Goal: Task Accomplishment & Management: Manage account settings

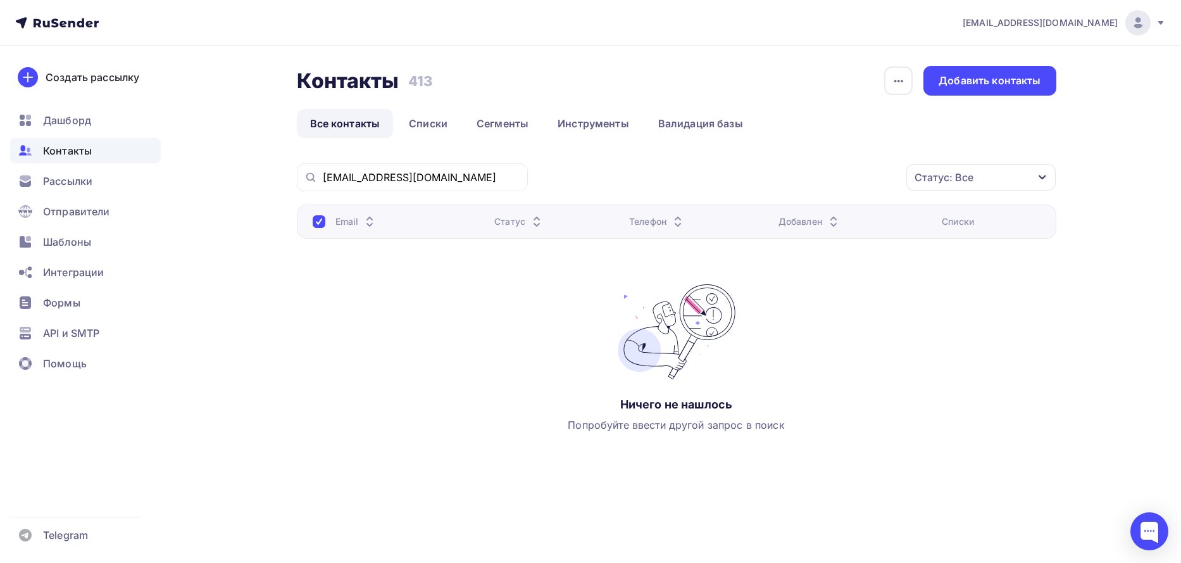
click at [871, 445] on div "Email Статус Телефон Добавлен Списки Ничего не нашлось Попробуйте ввести другой…" at bounding box center [676, 330] width 759 height 253
click at [1139, 364] on div "n.kulik84@mail.ru Аккаунт Тарифы Выйти Создать рассылку Дашборд Контакты Рассыл…" at bounding box center [590, 269] width 1181 height 539
click at [65, 183] on span "Рассылки" at bounding box center [67, 180] width 49 height 15
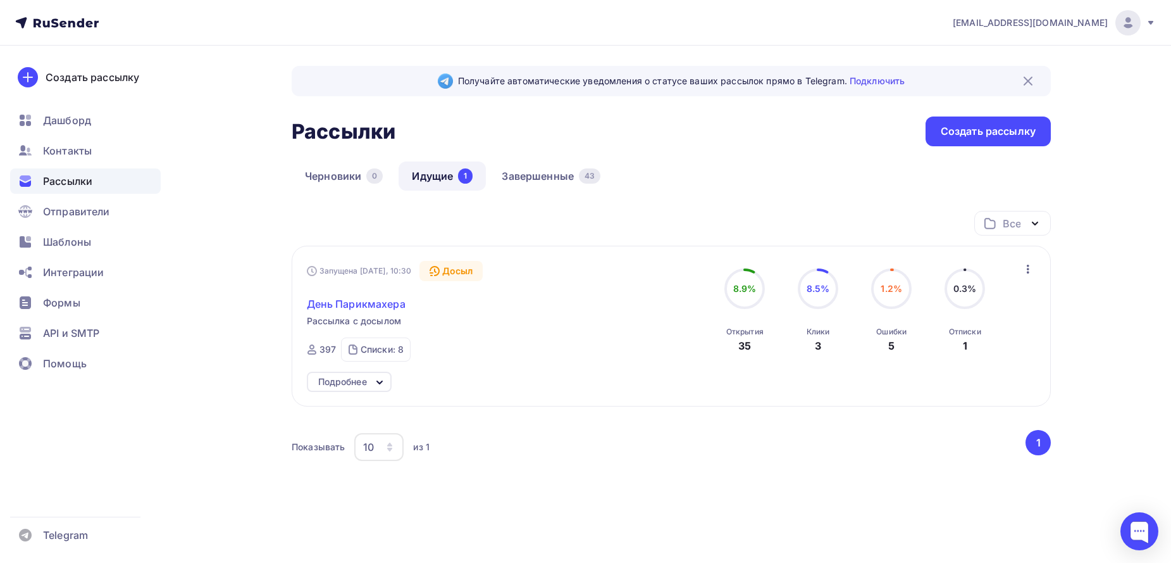
click at [360, 309] on span "День Парикмахера" at bounding box center [356, 303] width 99 height 15
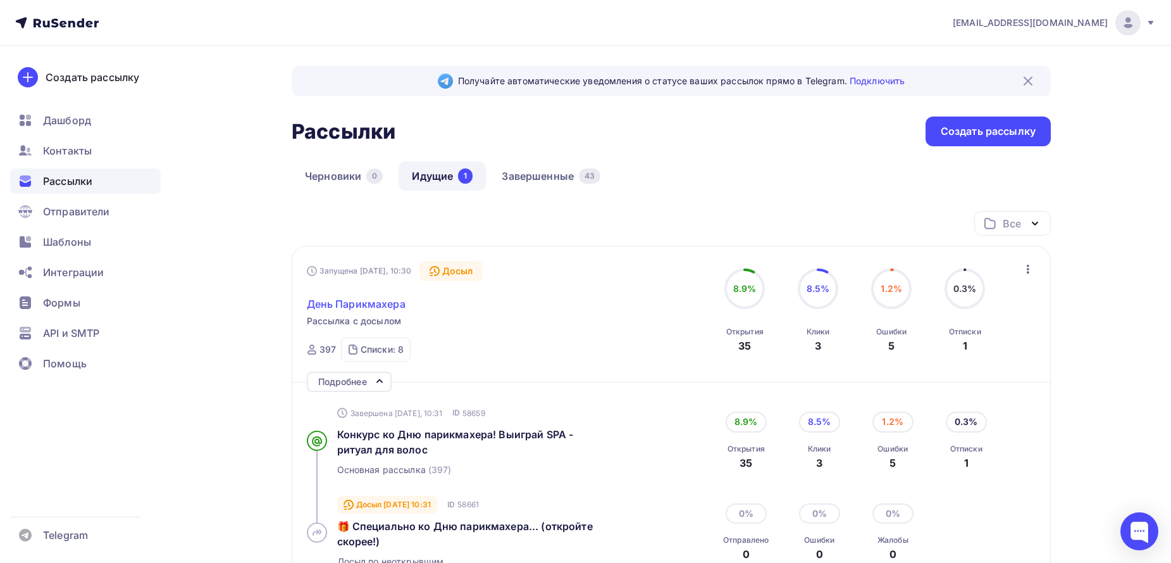
click at [390, 304] on span "День Парикмахера" at bounding box center [356, 303] width 99 height 15
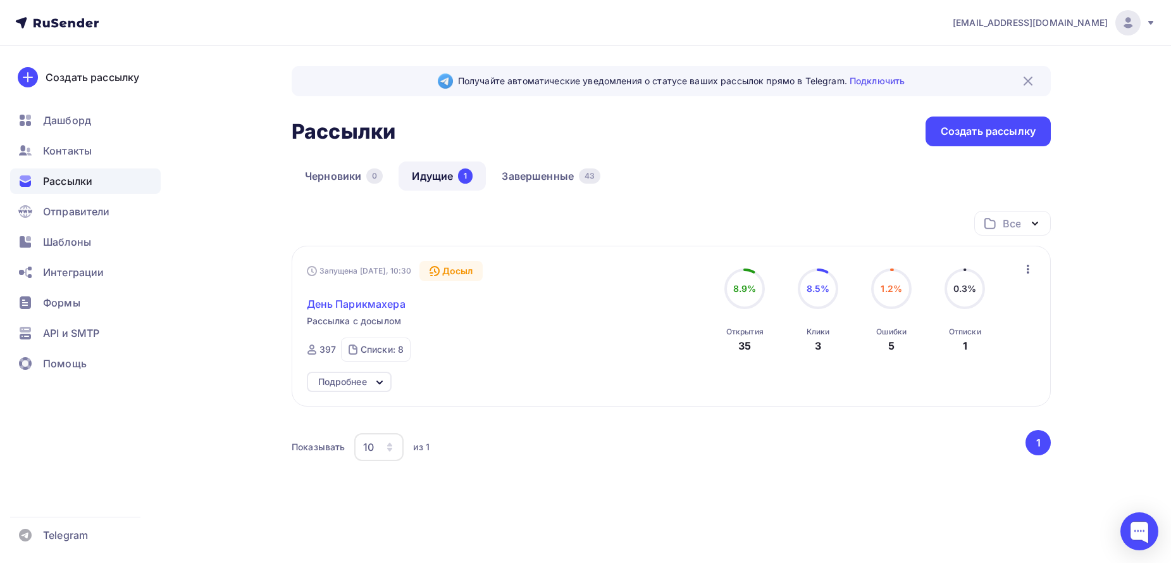
click at [386, 297] on span "День Парикмахера" at bounding box center [356, 303] width 99 height 15
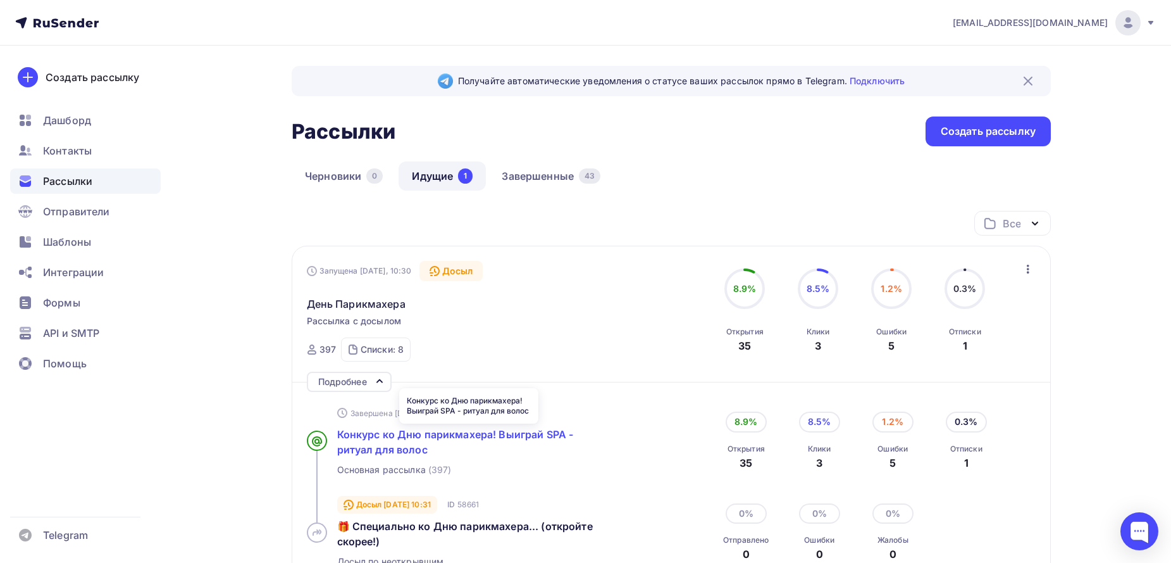
click at [419, 440] on span "Конкурс ко Дню парикмахера! Выиграй SPA - ритуал для волос" at bounding box center [455, 442] width 237 height 28
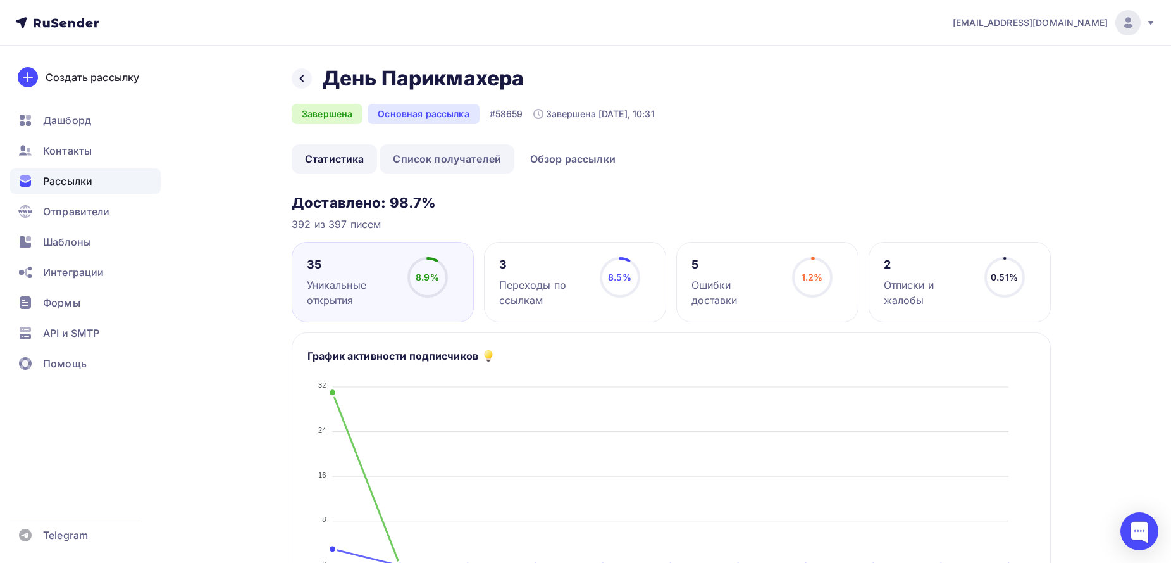
click at [463, 156] on link "Список получателей" at bounding box center [447, 158] width 135 height 29
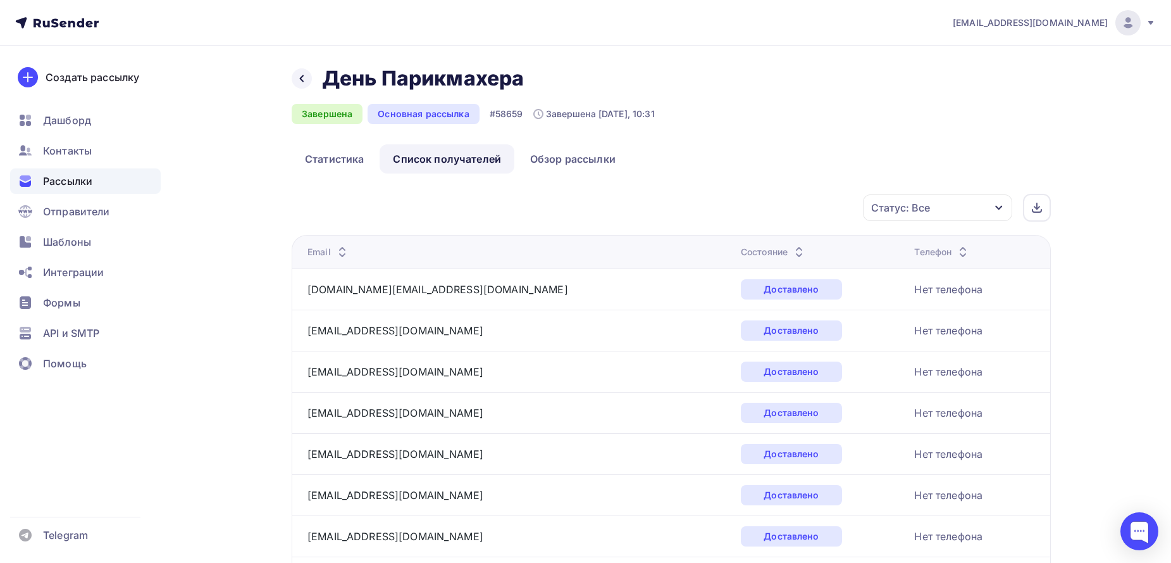
click at [995, 208] on icon "button" at bounding box center [999, 208] width 10 height 10
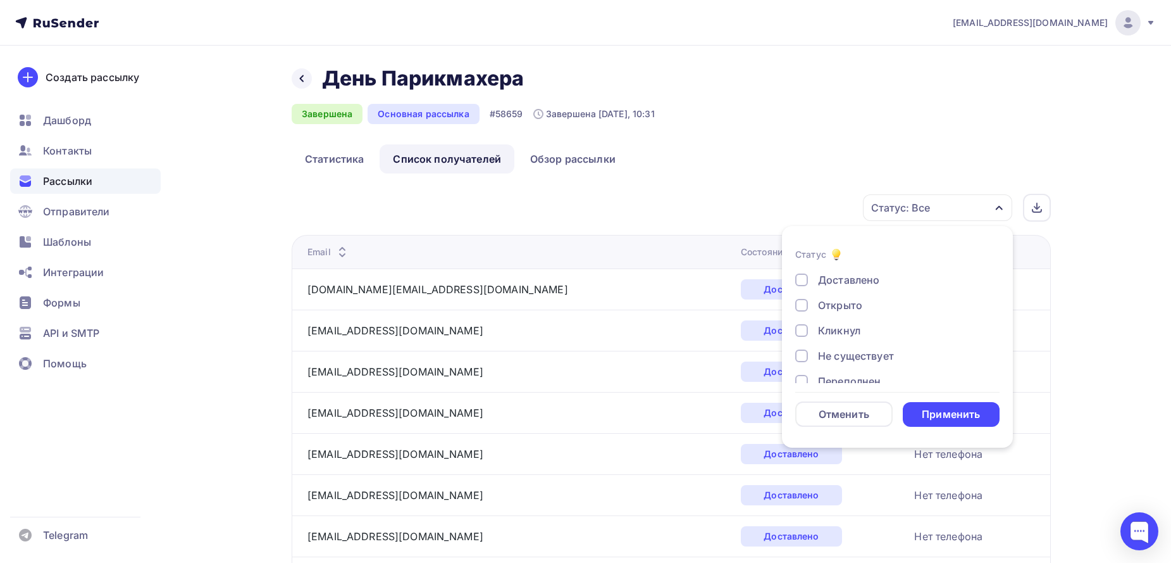
scroll to position [117, 0]
click at [741, 251] on div "Состояние" at bounding box center [774, 252] width 66 height 13
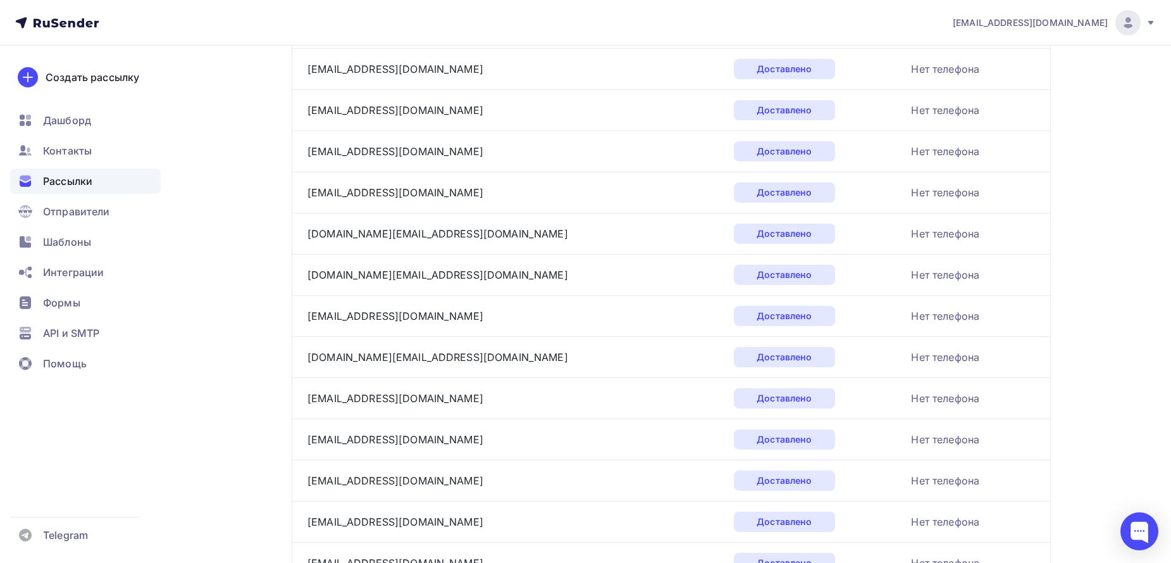
scroll to position [0, 0]
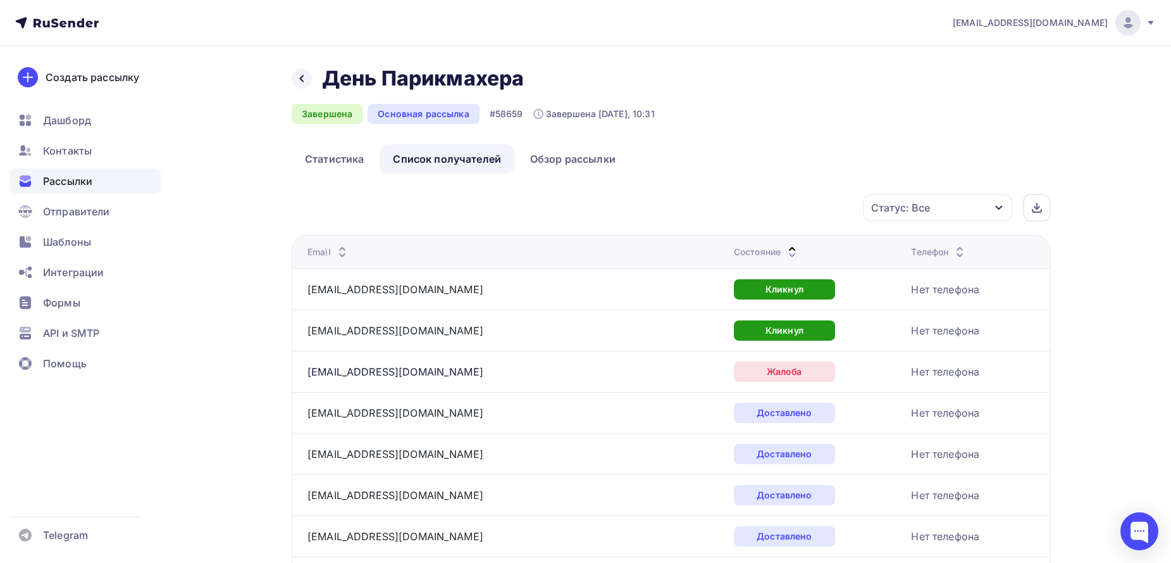
click at [734, 254] on div "Состояние" at bounding box center [767, 252] width 66 height 13
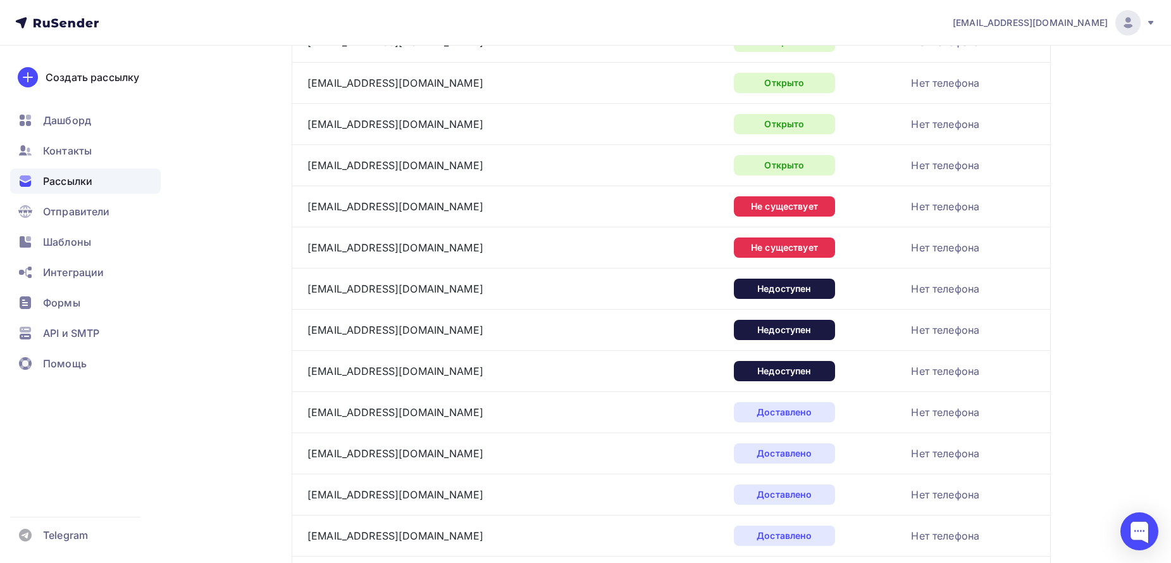
scroll to position [1329, 0]
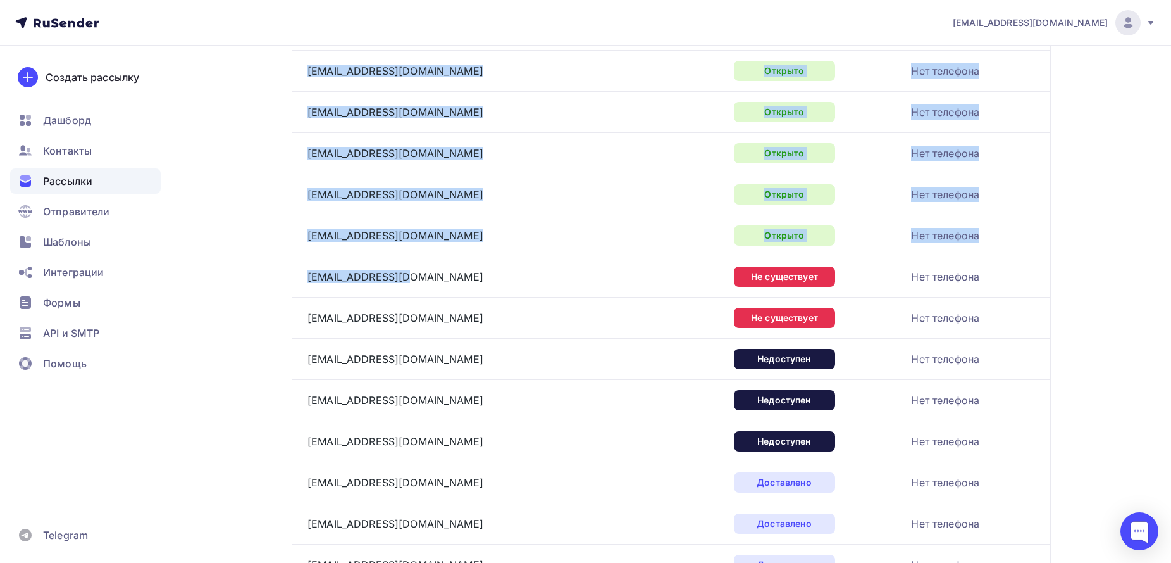
drag, startPoint x: 421, startPoint y: 275, endPoint x: 289, endPoint y: 281, distance: 133.1
click at [397, 277] on link "[EMAIL_ADDRESS][DOMAIN_NAME]" at bounding box center [396, 276] width 176 height 13
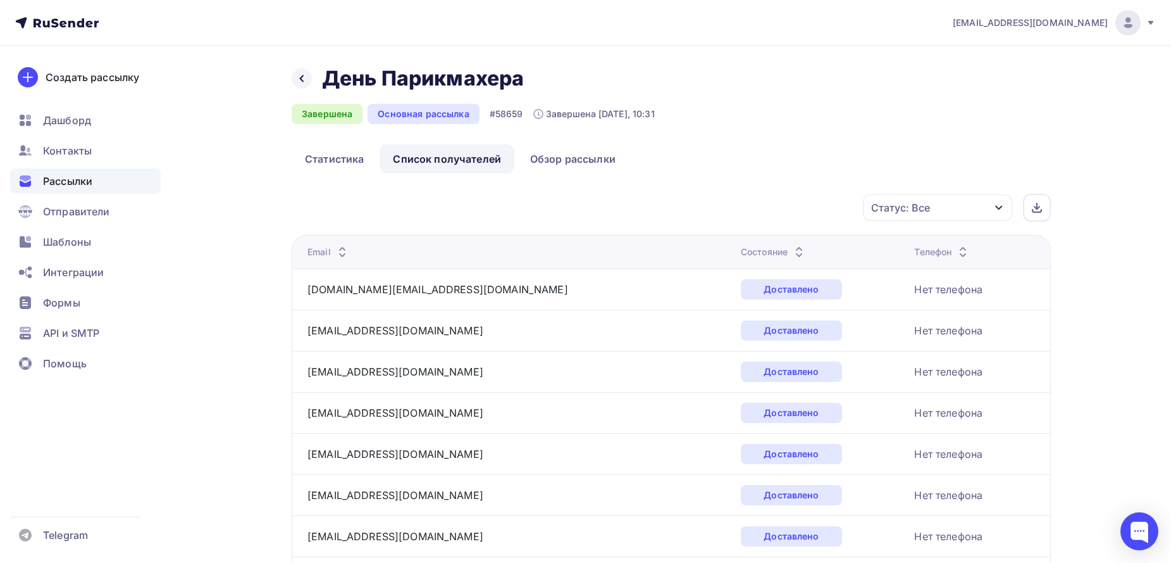
click at [992, 213] on div "Статус: Все" at bounding box center [937, 207] width 149 height 27
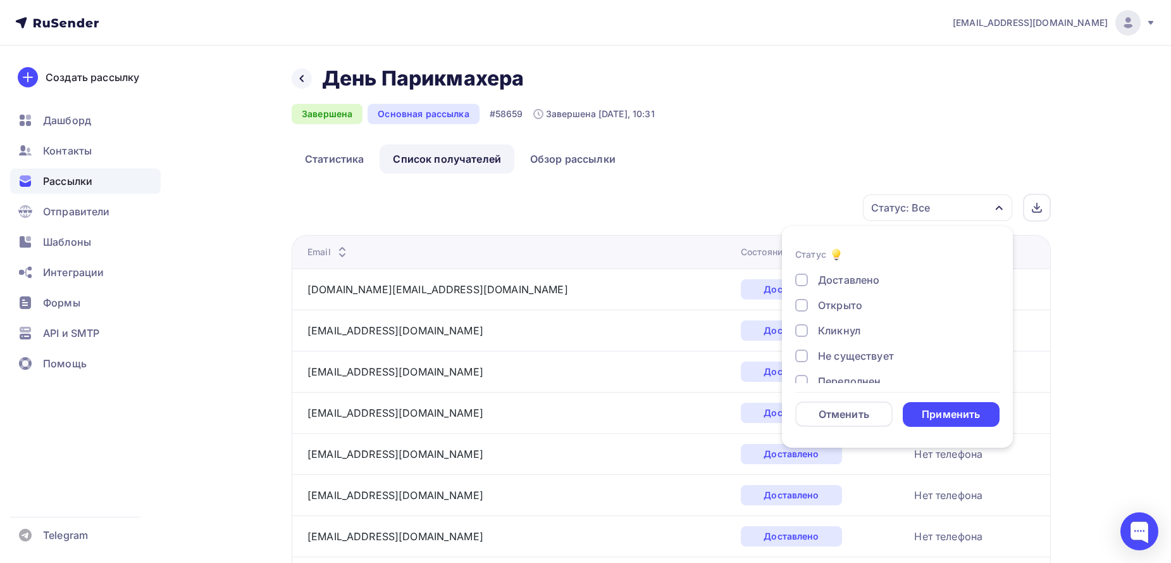
click at [799, 353] on div at bounding box center [802, 355] width 13 height 13
click at [972, 417] on div "Применить" at bounding box center [951, 414] width 58 height 15
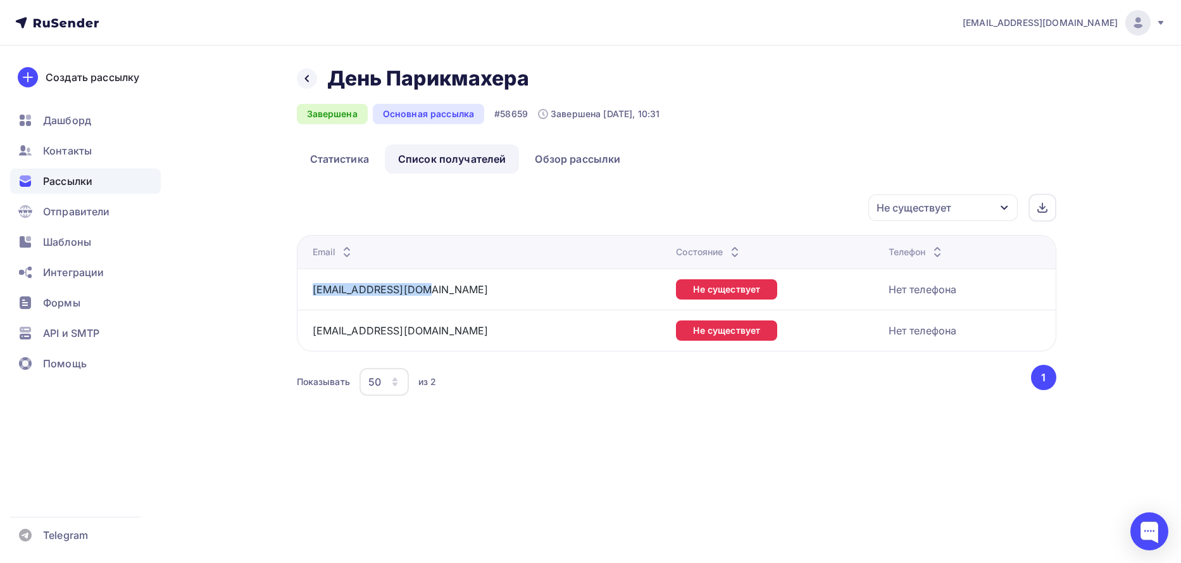
drag, startPoint x: 435, startPoint y: 290, endPoint x: 303, endPoint y: 291, distance: 131.6
click at [303, 291] on td "info@phylobeauty.ru" at bounding box center [484, 288] width 375 height 41
copy link "info@phylobeauty.ru"
copy link "[EMAIL_ADDRESS][DOMAIN_NAME]"
drag, startPoint x: 449, startPoint y: 331, endPoint x: 309, endPoint y: 332, distance: 139.9
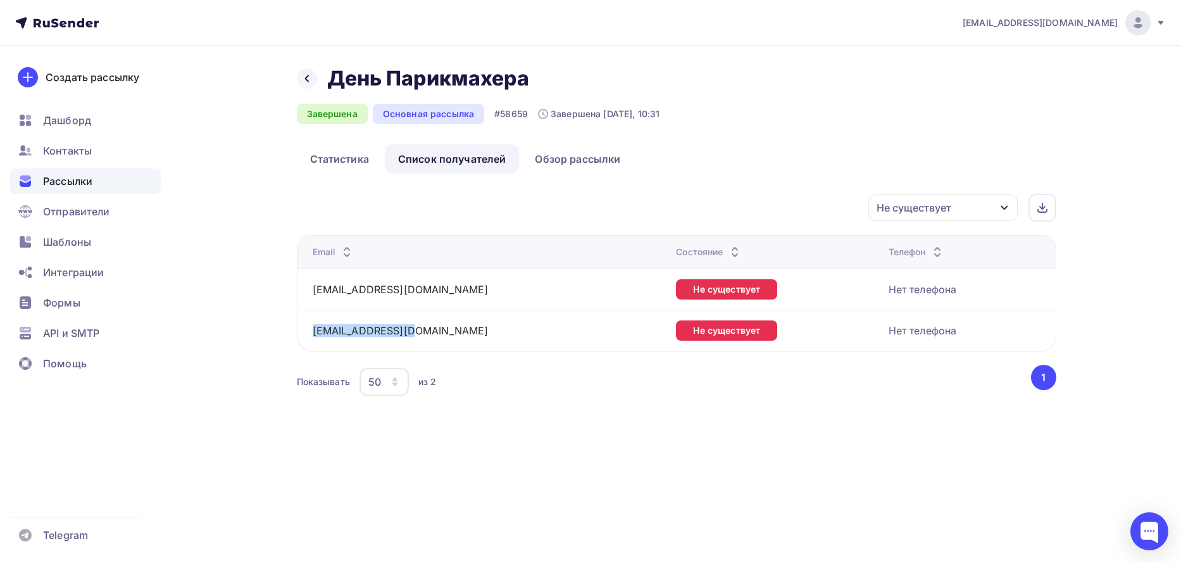
click at [308, 334] on td "[EMAIL_ADDRESS][DOMAIN_NAME]" at bounding box center [484, 329] width 375 height 41
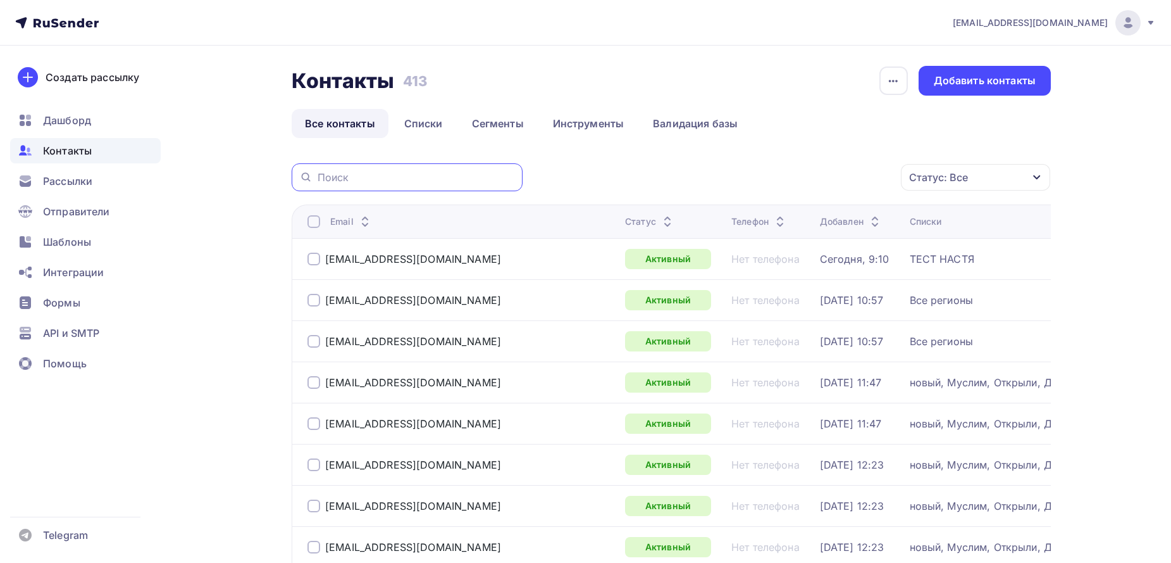
click at [394, 177] on input "text" at bounding box center [416, 177] width 197 height 14
paste input "info@phylobeauty.ru"
type input "info@phylobeauty.ru"
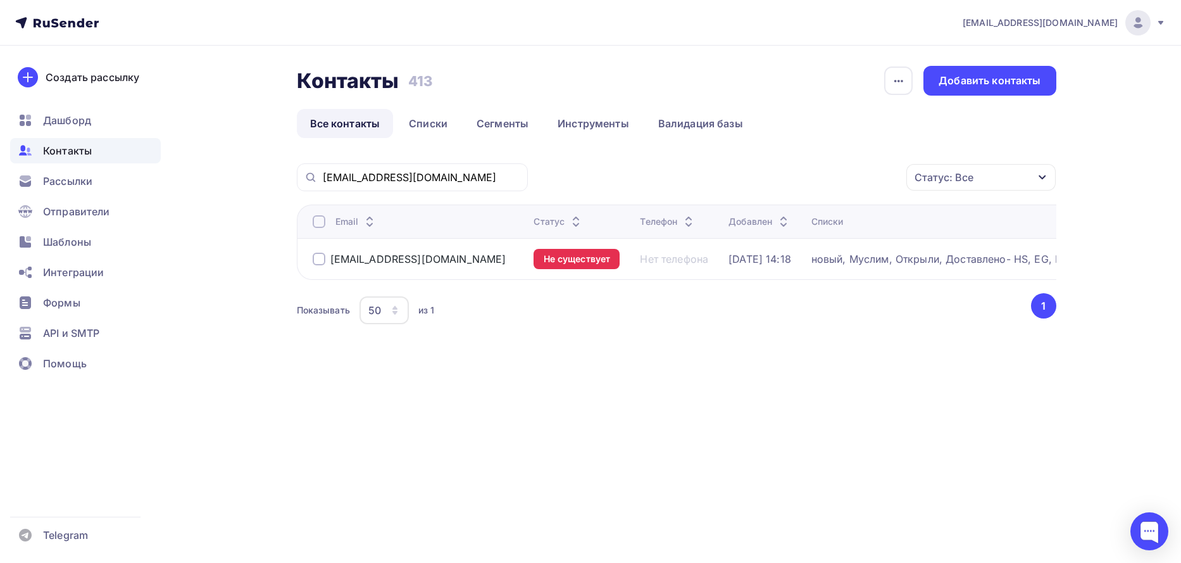
click at [325, 256] on div "info@phylobeauty.ru" at bounding box center [410, 259] width 194 height 13
click at [318, 262] on div at bounding box center [319, 259] width 13 height 13
click at [878, 172] on icon "button" at bounding box center [879, 177] width 15 height 15
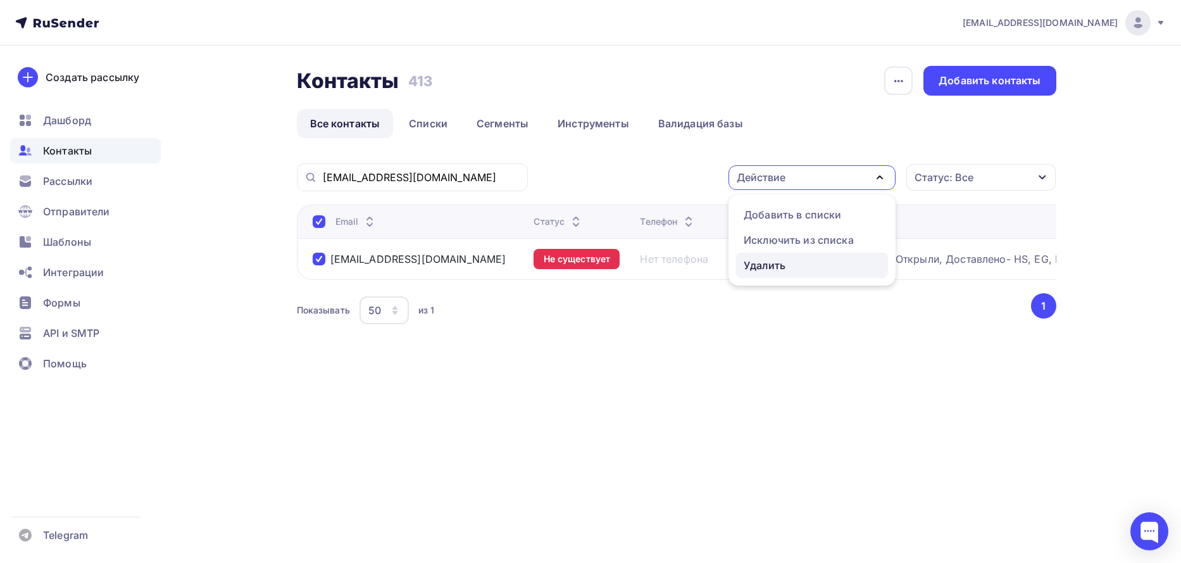
click at [768, 264] on div "Удалить" at bounding box center [765, 265] width 42 height 15
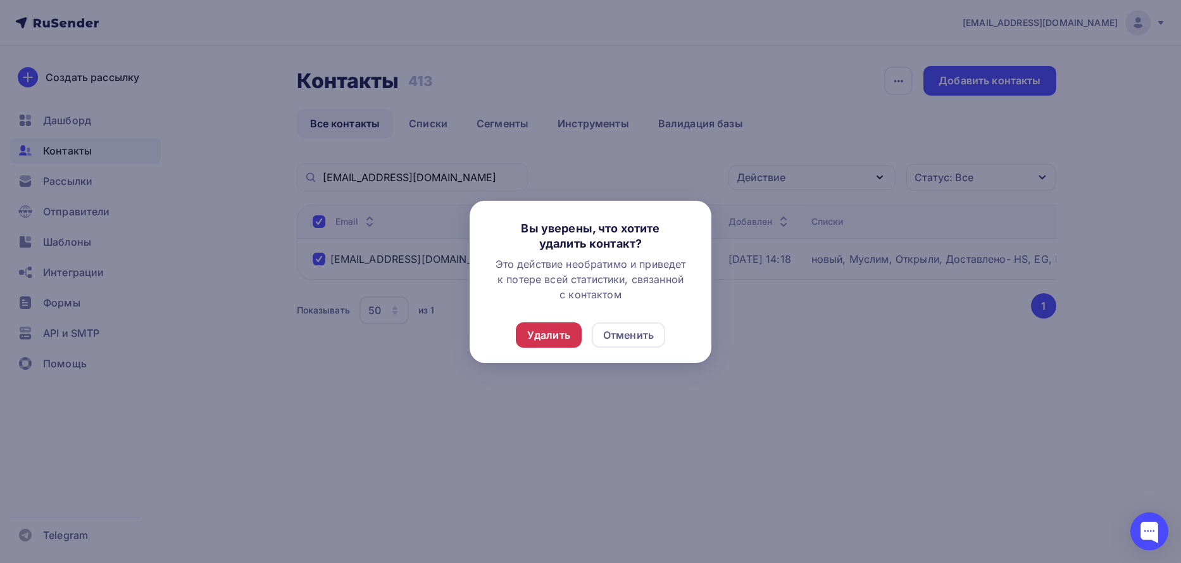
click at [564, 334] on div "Удалить" at bounding box center [548, 334] width 43 height 15
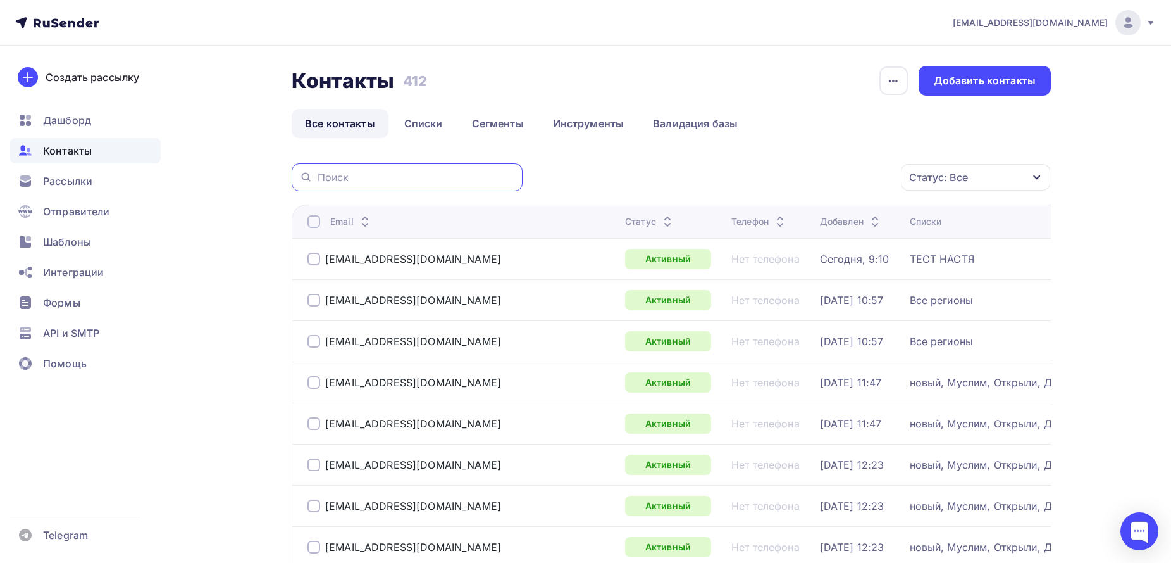
click at [371, 184] on input "text" at bounding box center [416, 177] width 197 height 14
paste input "[EMAIL_ADDRESS][DOMAIN_NAME]"
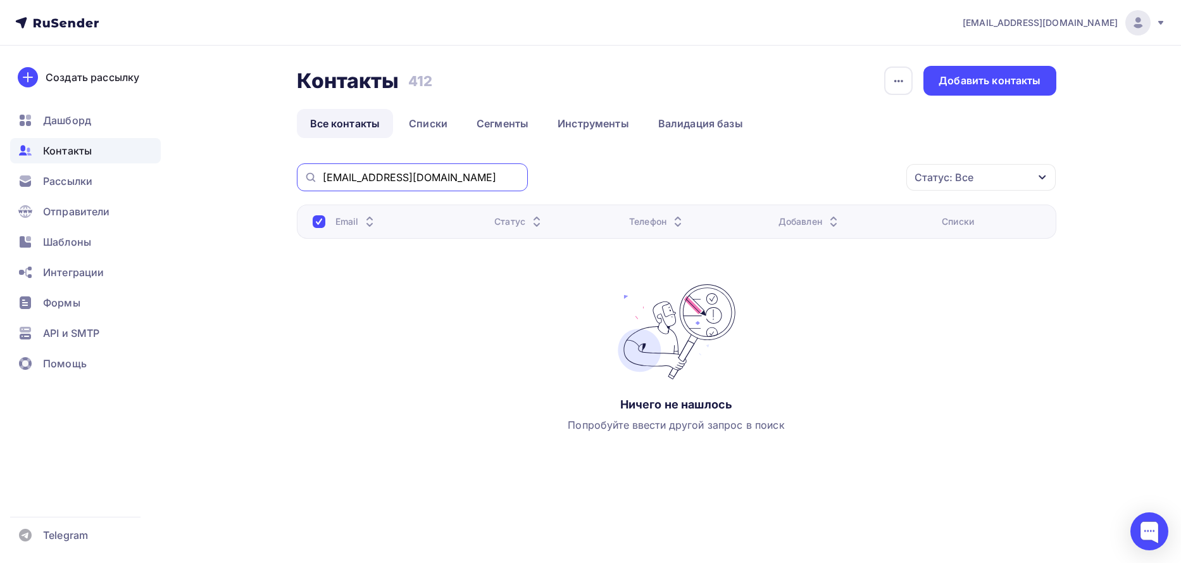
click at [489, 178] on input "[EMAIL_ADDRESS][DOMAIN_NAME]" at bounding box center [421, 177] width 197 height 14
paste input "gkmaximum"
type input "[EMAIL_ADDRESS][DOMAIN_NAME]"
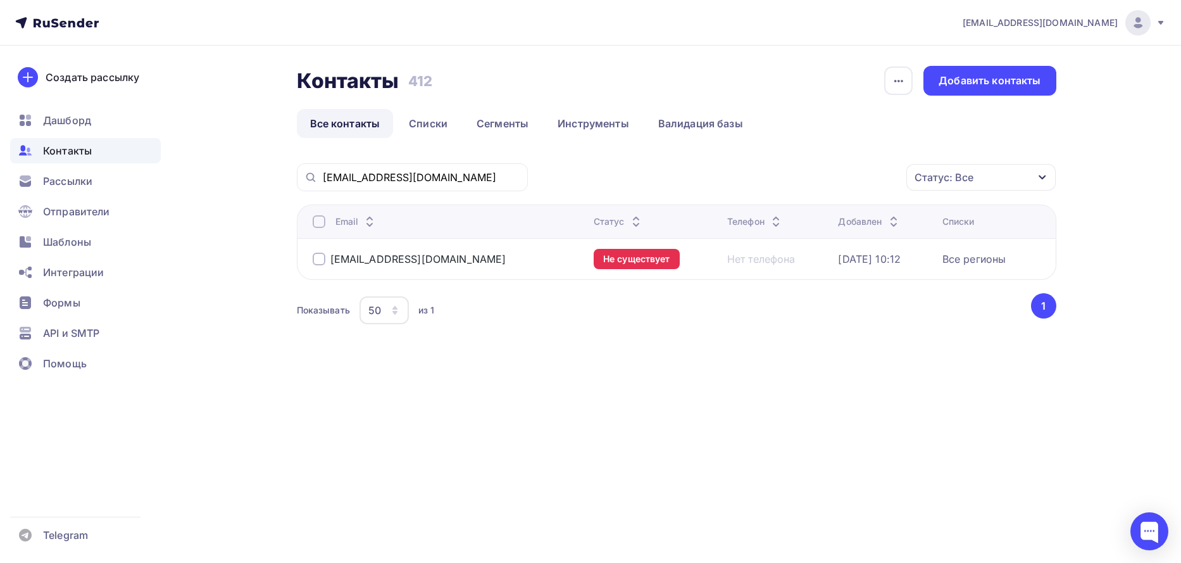
click at [322, 257] on div at bounding box center [319, 259] width 13 height 13
click at [876, 178] on icon "button" at bounding box center [879, 177] width 15 height 15
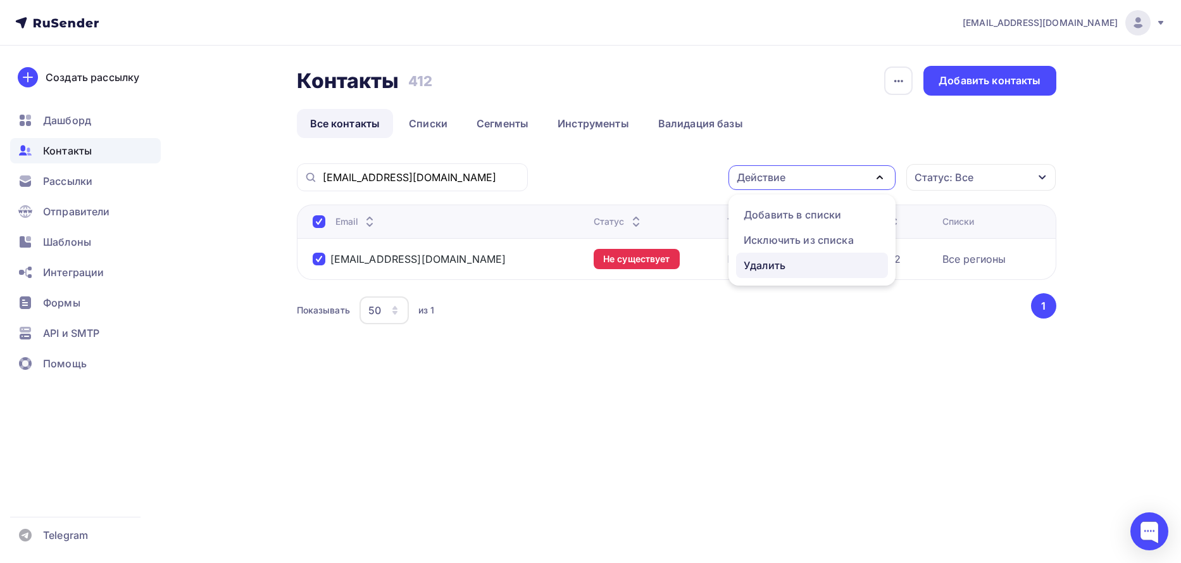
click at [766, 268] on div "Удалить" at bounding box center [765, 265] width 42 height 15
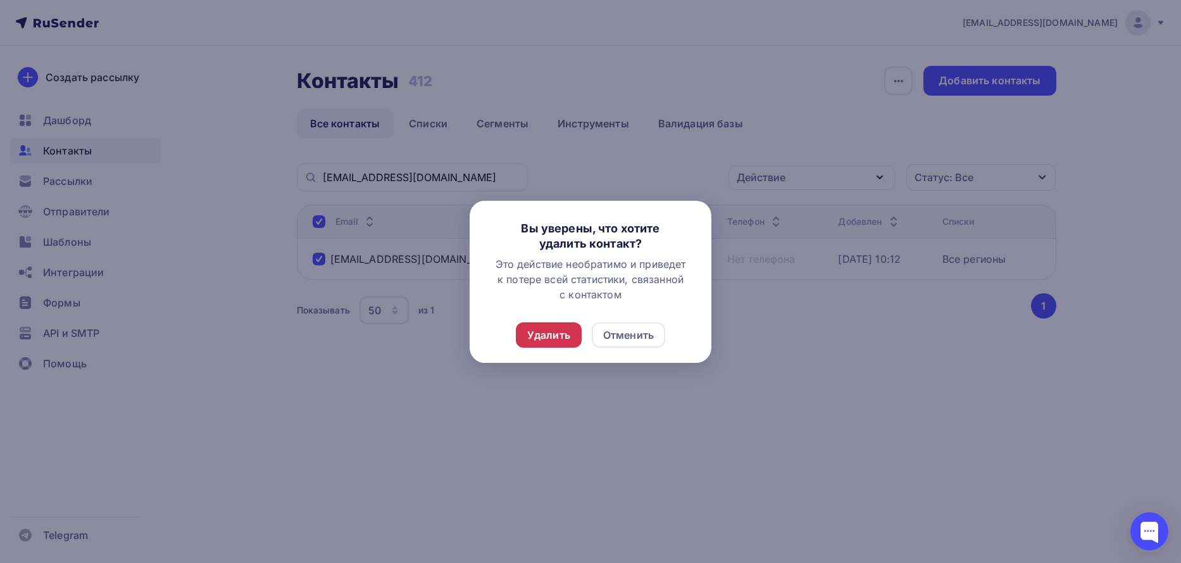
click at [544, 339] on div "Удалить" at bounding box center [548, 334] width 43 height 15
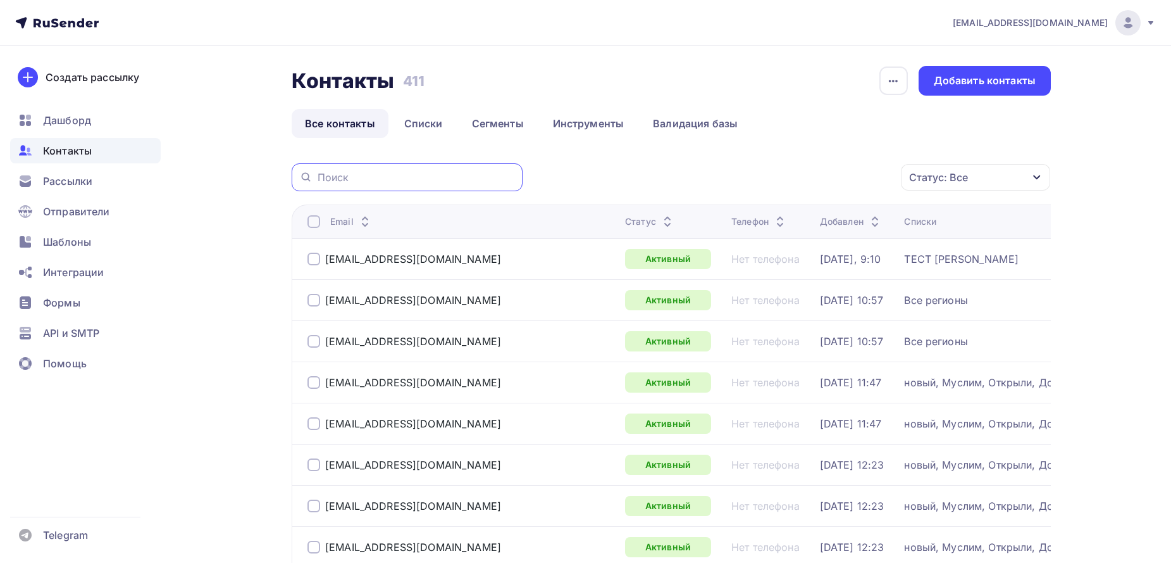
click at [413, 180] on input "text" at bounding box center [416, 177] width 197 height 14
paste input "[EMAIL_ADDRESS][DOMAIN_NAME]"
type input "[EMAIL_ADDRESS][DOMAIN_NAME]"
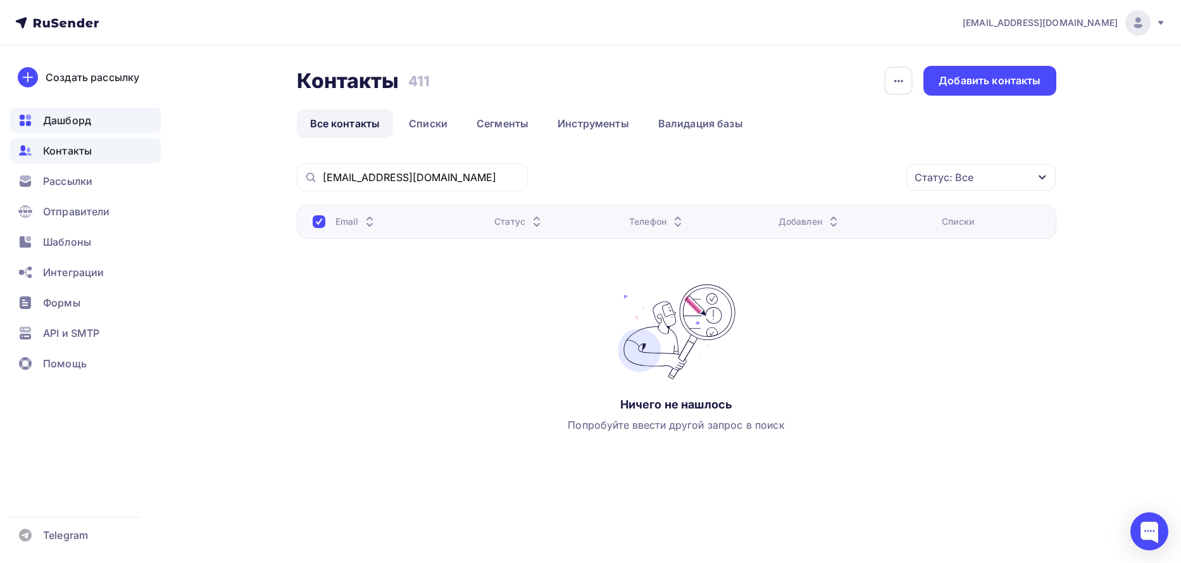
click at [47, 123] on span "Дашборд" at bounding box center [67, 120] width 48 height 15
